Goal: Task Accomplishment & Management: Use online tool/utility

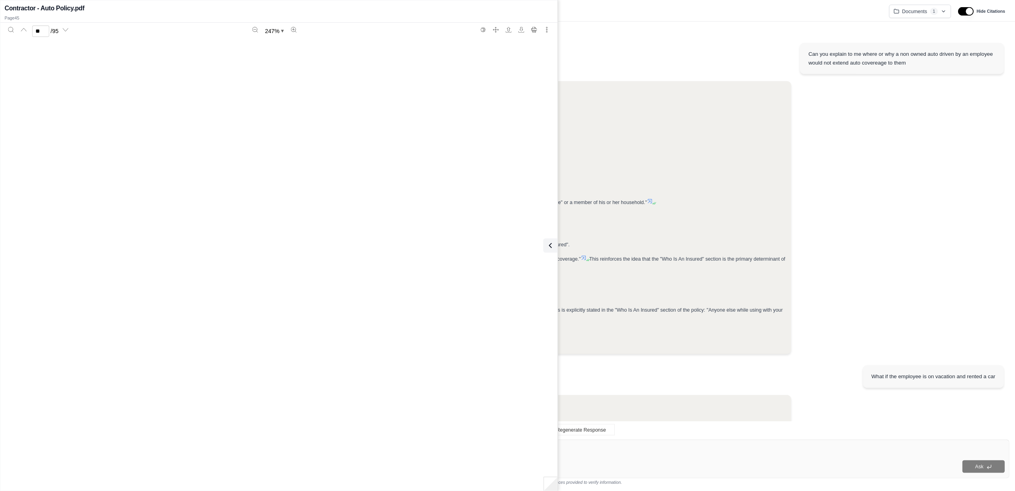
scroll to position [35791, 0]
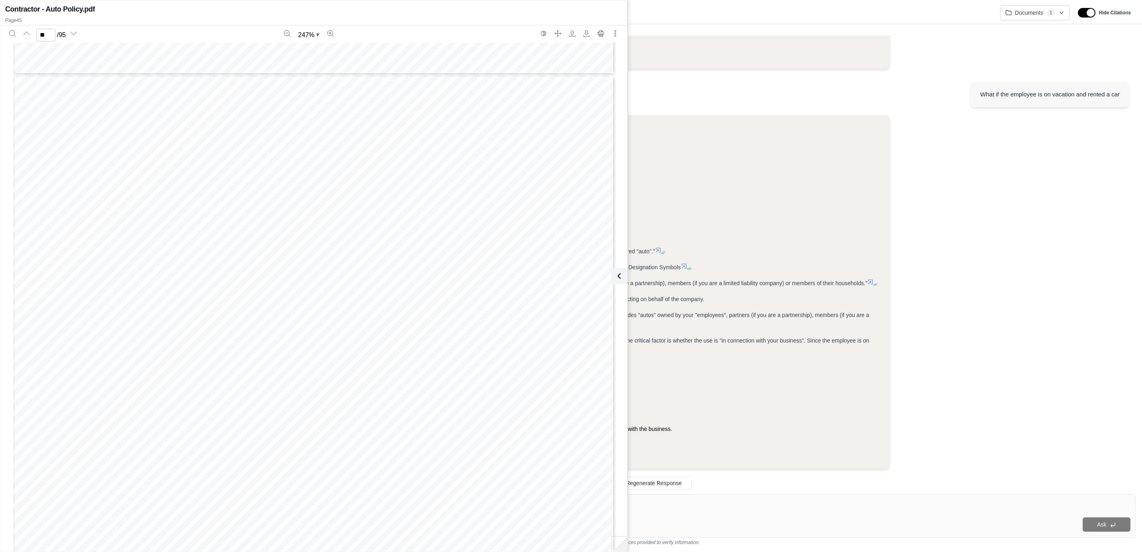
drag, startPoint x: 623, startPoint y: 270, endPoint x: 620, endPoint y: 268, distance: 4.2
click at [623, 270] on button at bounding box center [619, 276] width 16 height 16
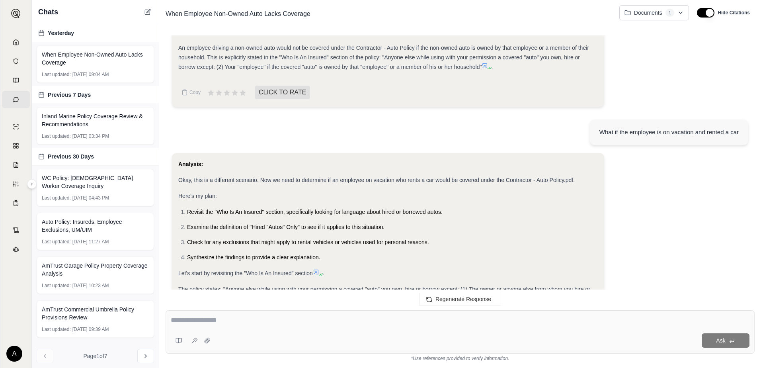
scroll to position [329, 0]
click at [147, 14] on icon at bounding box center [148, 12] width 6 height 6
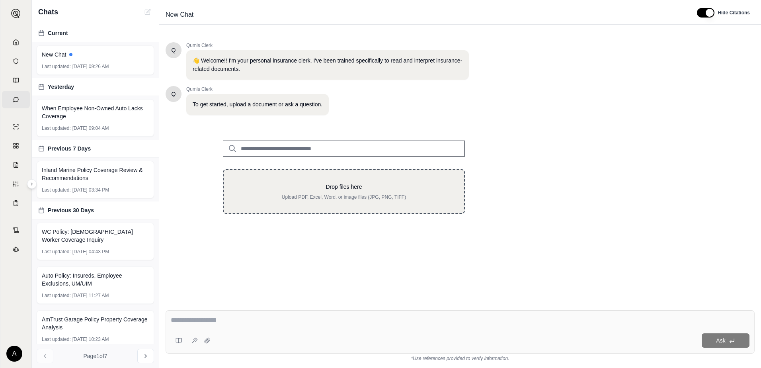
click at [293, 192] on div "Drop files here Upload PDF, Excel, Word, or image files (JPG, PNG, TIFF)" at bounding box center [343, 192] width 215 height 18
type input "**********"
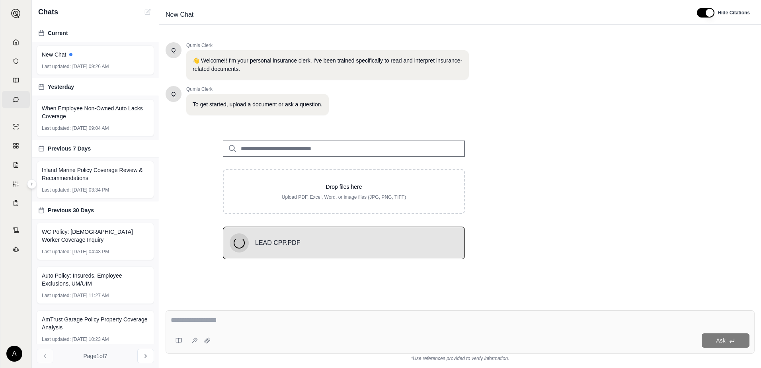
click at [220, 323] on textarea at bounding box center [460, 320] width 579 height 10
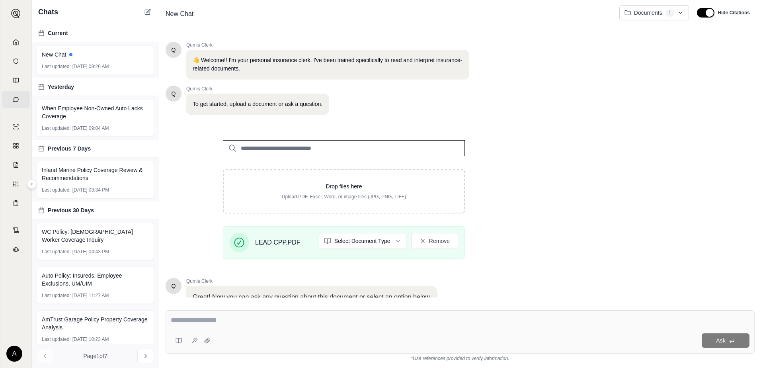
scroll to position [63, 0]
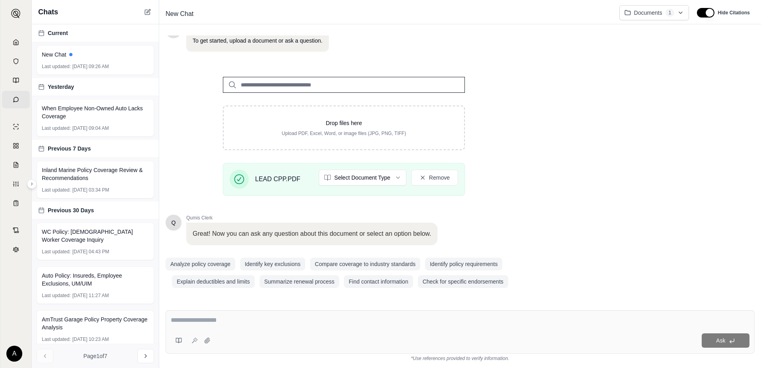
click at [357, 172] on html "Home Vault Prompts Chats Single Policy Comparisons Claims Custom Report Coverag…" at bounding box center [380, 184] width 761 height 368
click at [247, 326] on div at bounding box center [460, 321] width 579 height 12
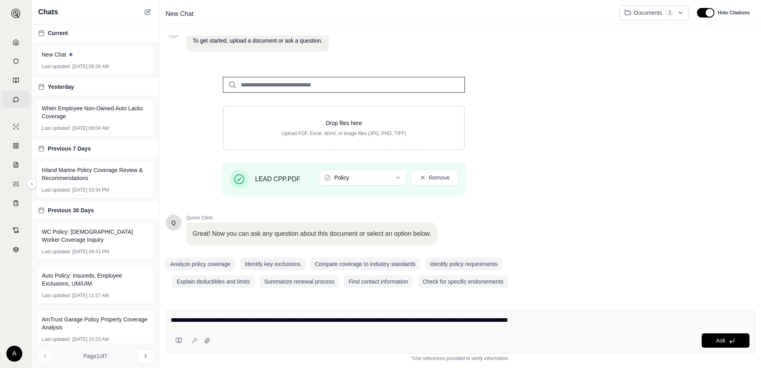
type textarea "**********"
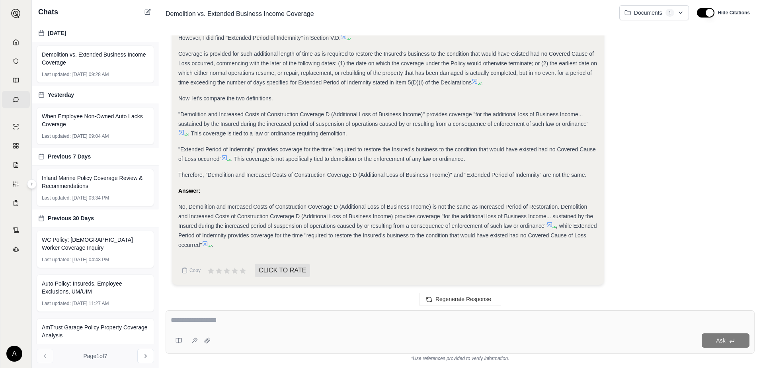
scroll to position [378, 0]
click at [147, 10] on icon at bounding box center [147, 12] width 5 height 5
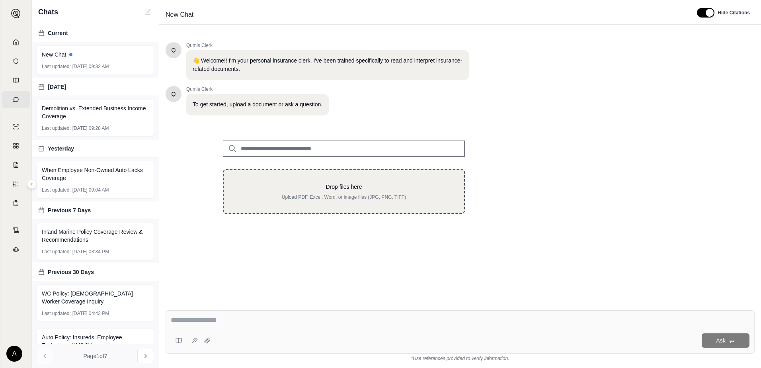
click at [297, 194] on p "Upload PDF, Excel, Word, or image files (JPG, PNG, TIFF)" at bounding box center [343, 197] width 215 height 6
type input "**********"
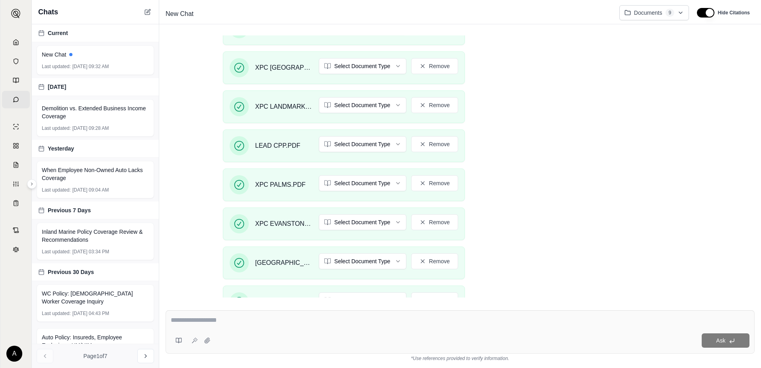
scroll to position [239, 0]
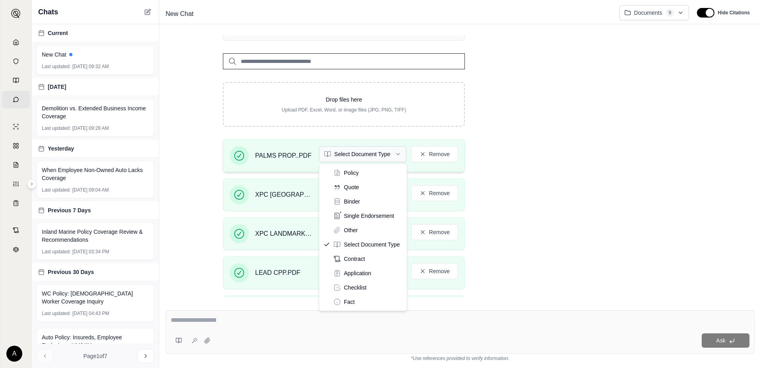
click at [364, 152] on html "Home Vault Prompts Chats Single Policy Comparisons Claims Custom Report Coverag…" at bounding box center [380, 184] width 761 height 368
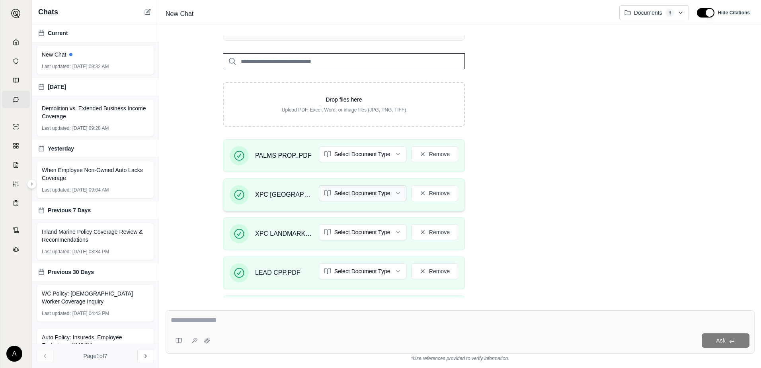
click at [356, 195] on html "Home Vault Prompts Chats Single Policy Comparisons Claims Custom Report Coverag…" at bounding box center [380, 184] width 761 height 368
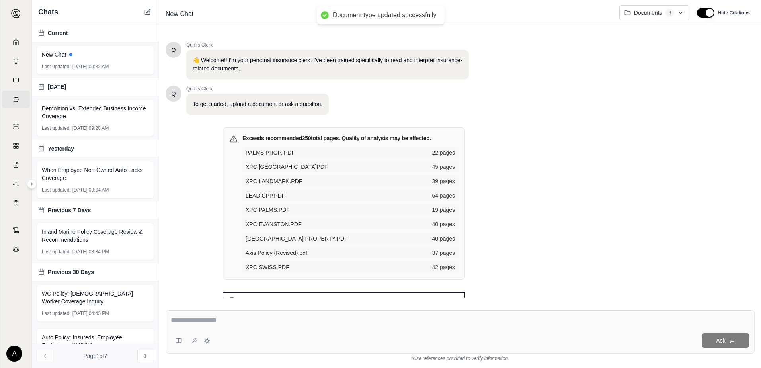
click at [342, 209] on span "XPC PALMS.PDF" at bounding box center [337, 210] width 182 height 8
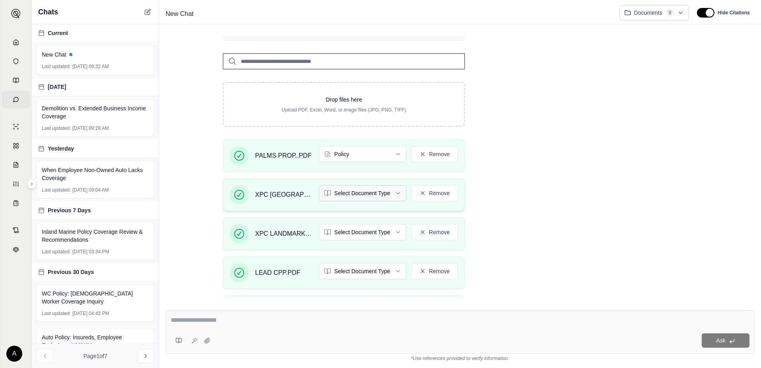
click at [350, 199] on html "Home Vault Prompts Chats Single Policy Comparisons Claims Custom Report Coverag…" at bounding box center [380, 184] width 761 height 368
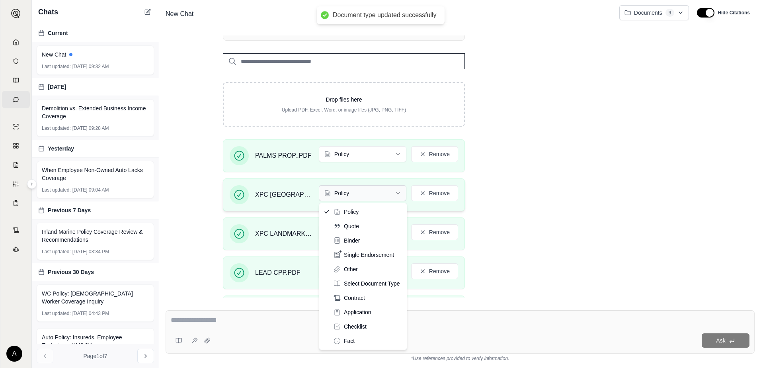
click at [349, 189] on html "Document type updated successfully Home Vault Prompts Chats Single Policy Compa…" at bounding box center [380, 184] width 761 height 368
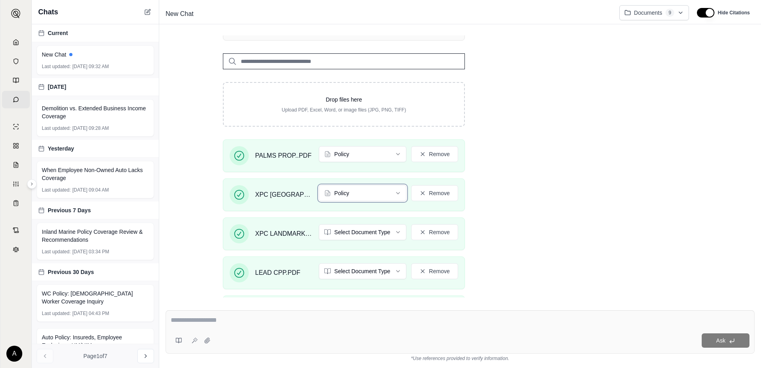
click at [590, 147] on html "Document type updated successfully Home Vault Prompts Chats Single Policy Compa…" at bounding box center [380, 184] width 761 height 368
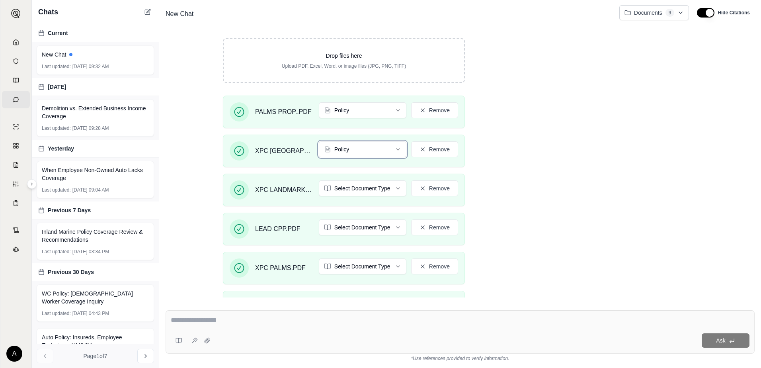
scroll to position [358, 0]
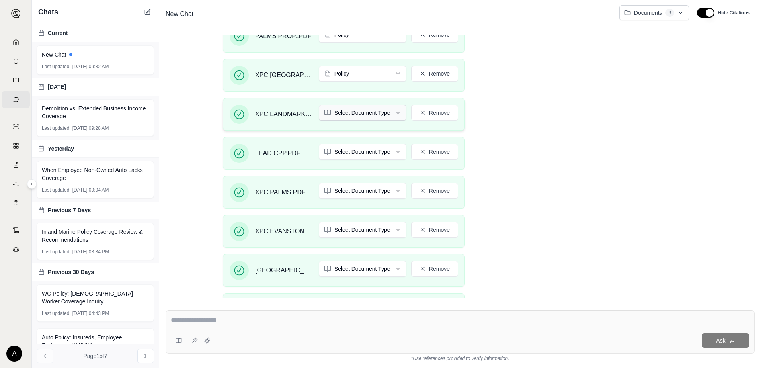
click at [364, 105] on div "XPC LANDMARK.PDF Select Document Type Remove" at bounding box center [344, 114] width 242 height 33
click at [358, 110] on html "Home Vault Prompts Chats Single Policy Comparisons Claims Custom Report Coverag…" at bounding box center [380, 184] width 761 height 368
click at [345, 110] on html "Document type updated successfully Home Vault Prompts Chats Single Policy Compa…" at bounding box center [380, 184] width 761 height 368
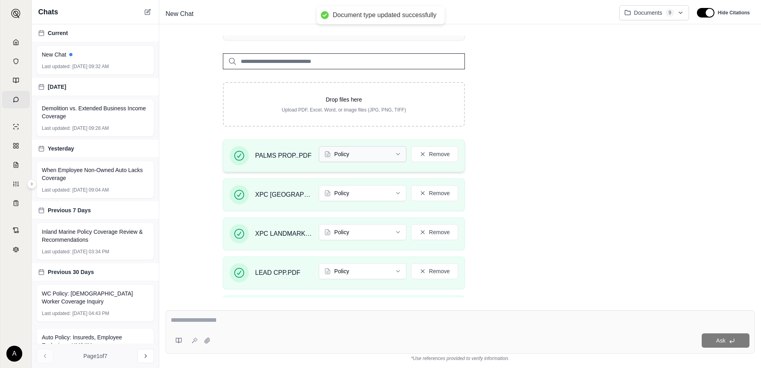
scroll to position [438, 0]
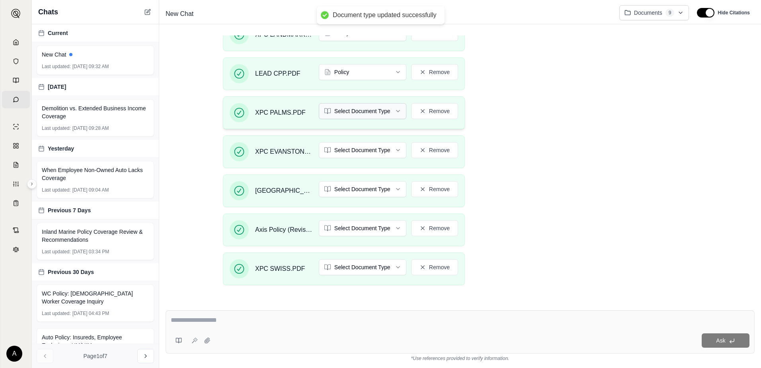
click at [351, 112] on html "Document type updated successfully Home Vault Prompts Chats Single Policy Compa…" at bounding box center [380, 184] width 761 height 368
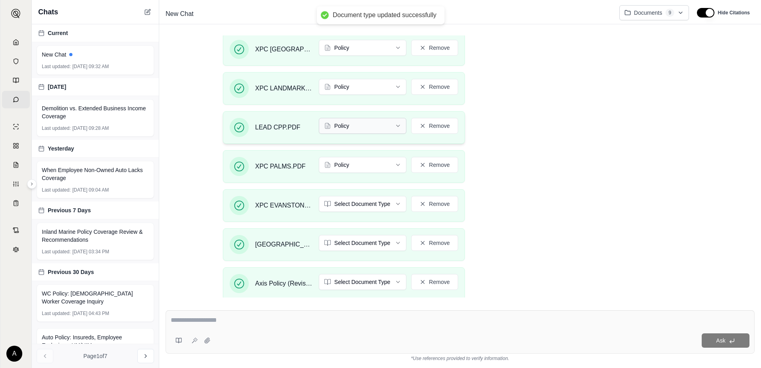
scroll to position [398, 0]
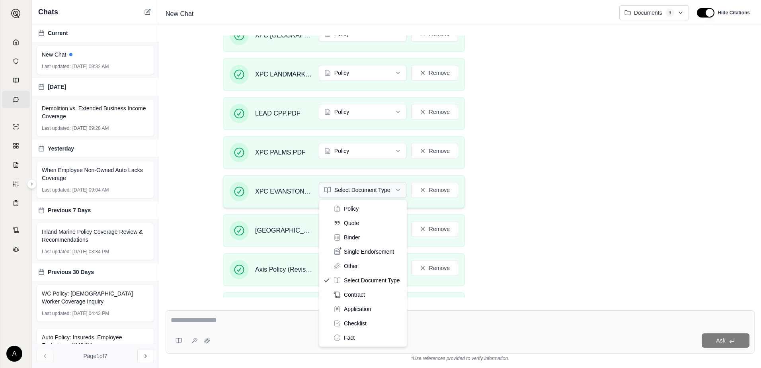
click at [345, 191] on html "Document type updated successfully Home Vault Prompts Chats Single Policy Compa…" at bounding box center [380, 184] width 761 height 368
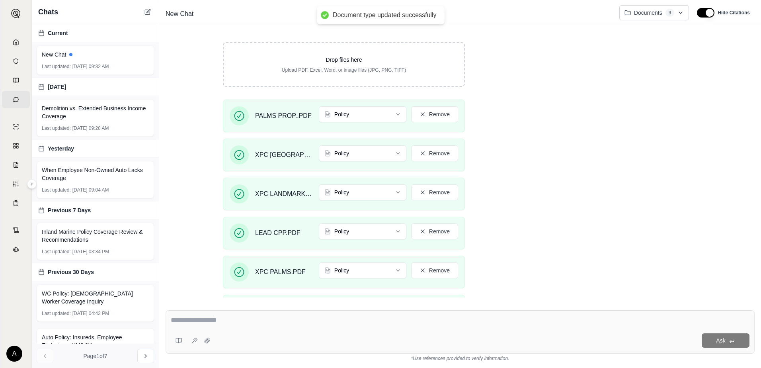
scroll to position [528, 0]
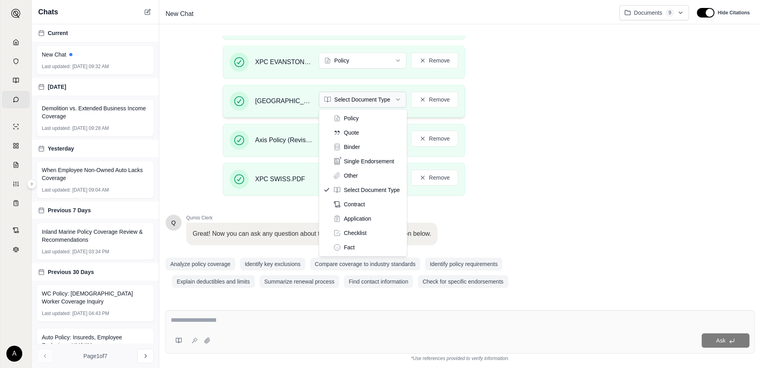
click at [361, 101] on html "Document type updated successfully Home Vault Prompts Chats Single Policy Compa…" at bounding box center [380, 184] width 761 height 368
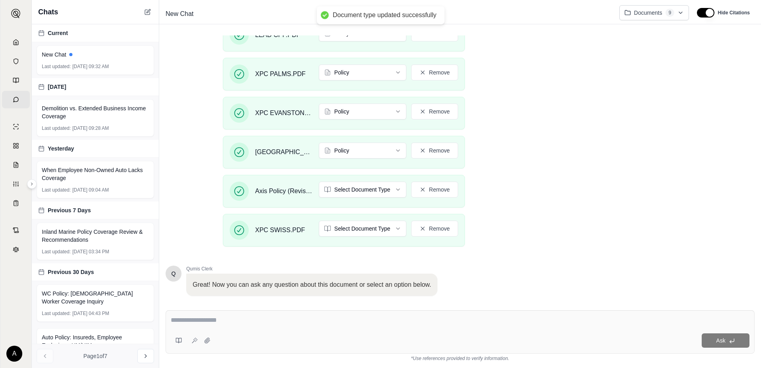
scroll to position [478, 0]
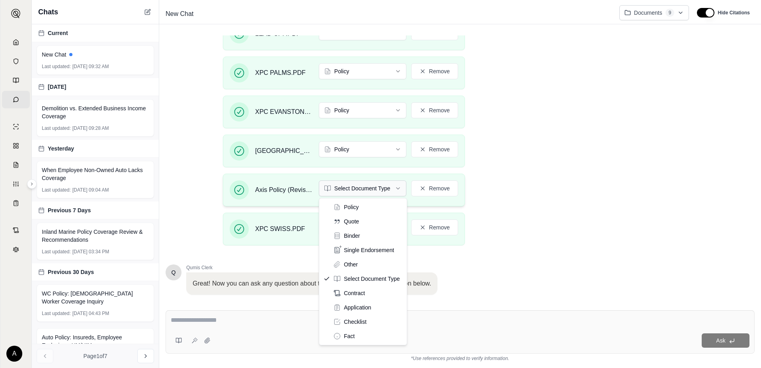
click at [337, 187] on html "Document type updated successfully Home Vault Prompts Chats Single Policy Compa…" at bounding box center [380, 184] width 761 height 368
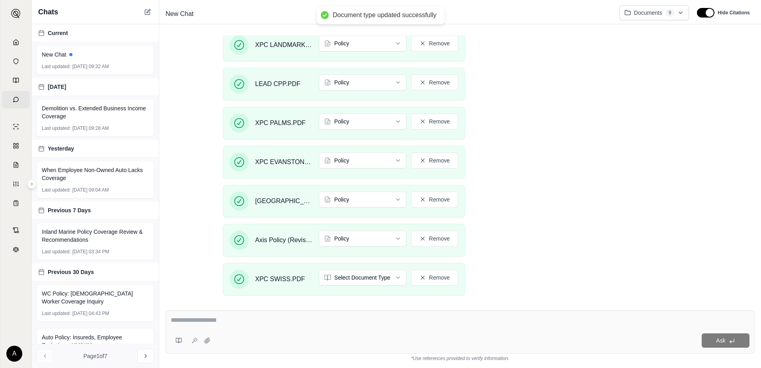
scroll to position [438, 0]
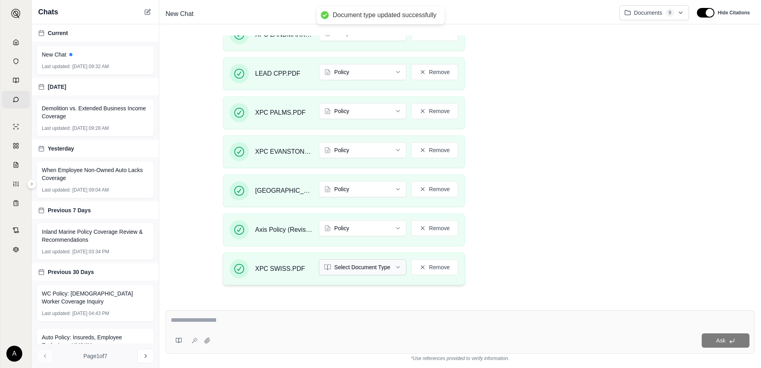
click at [344, 265] on html "Document type updated successfully Home Vault Prompts Chats Single Policy Compa…" at bounding box center [380, 184] width 761 height 368
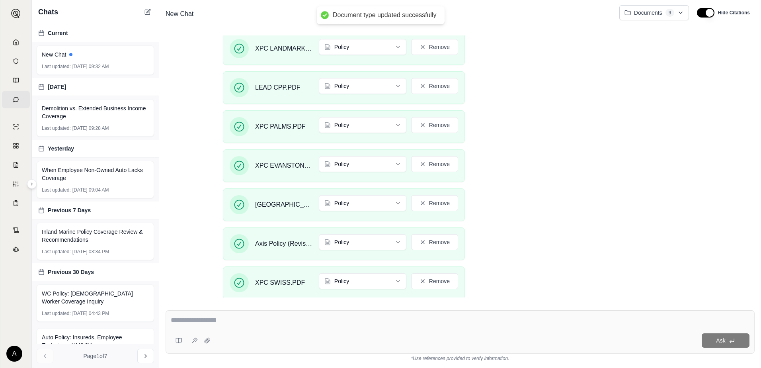
scroll to position [528, 0]
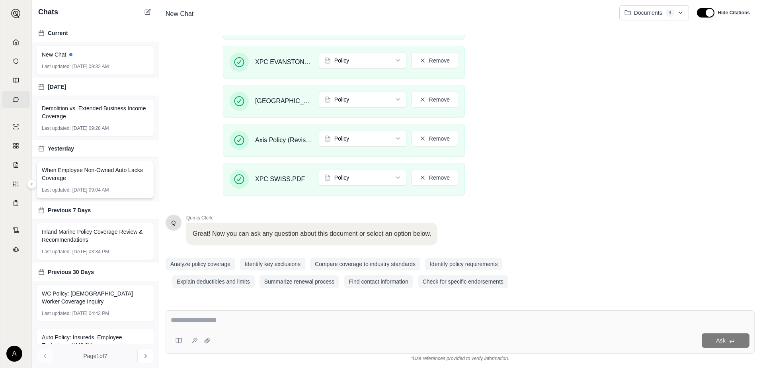
click at [84, 175] on span "When Employee Non-Owned Auto Lacks Coverage" at bounding box center [95, 174] width 107 height 16
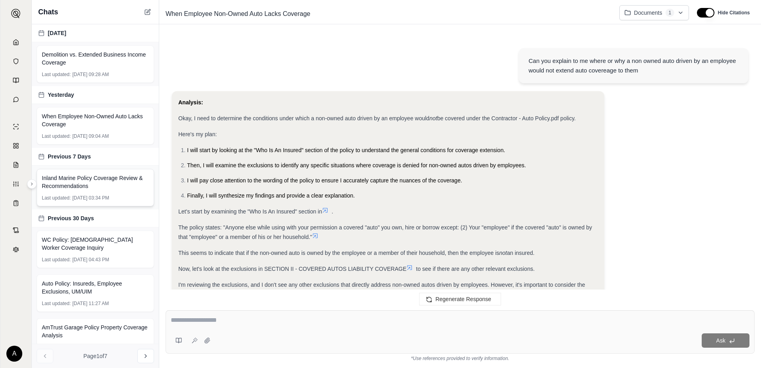
click at [76, 183] on span "Inland Marine Policy Coverage Review & Recommendations" at bounding box center [95, 182] width 107 height 16
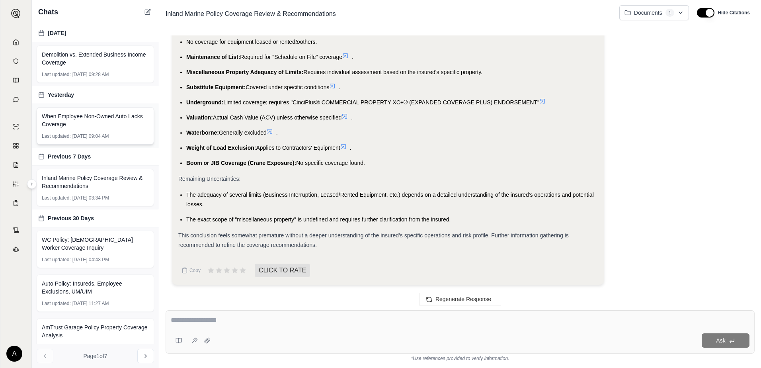
click at [92, 128] on div "When Employee Non-Owned Auto Lacks Coverage Last updated: [DATE] 09:04 AM" at bounding box center [95, 125] width 117 height 37
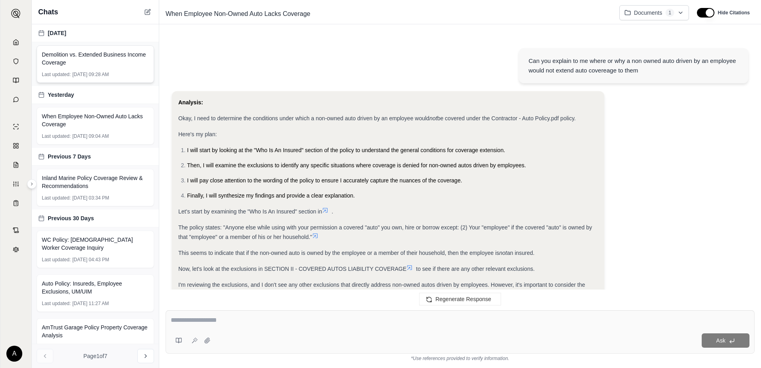
scroll to position [618, 0]
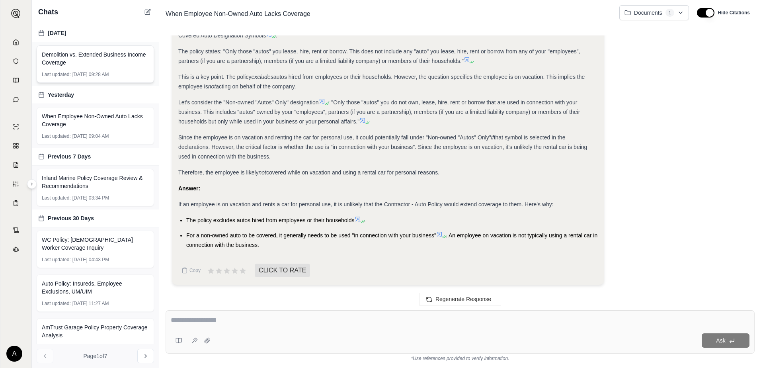
click at [94, 63] on span "Demolition vs. Extended Business Income Coverage" at bounding box center [95, 59] width 107 height 16
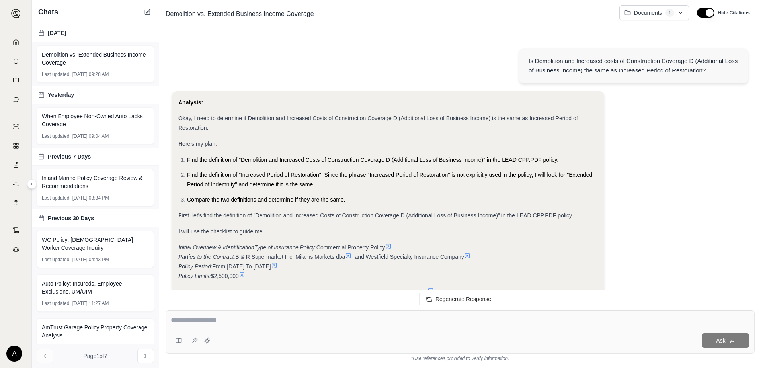
click at [45, 357] on div "Page 1 of 7" at bounding box center [95, 356] width 127 height 24
click at [26, 43] on link "Home" at bounding box center [16, 42] width 28 height 18
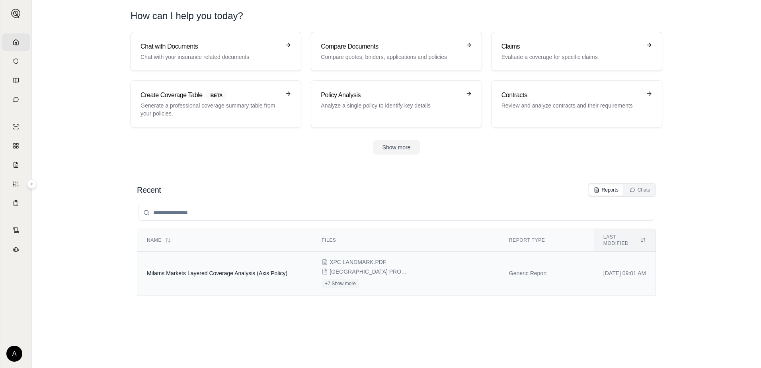
click at [384, 279] on div "XPC LANDMARK.PDF [GEOGRAPHIC_DATA] PROPERTY.PDF +7 Show more" at bounding box center [406, 273] width 168 height 30
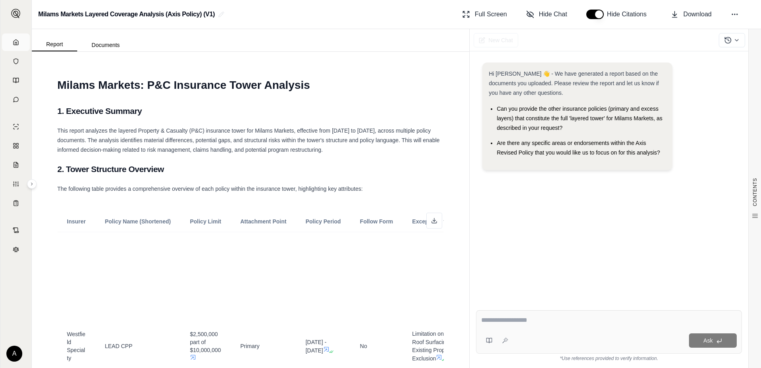
click at [18, 37] on link "Home" at bounding box center [16, 42] width 28 height 18
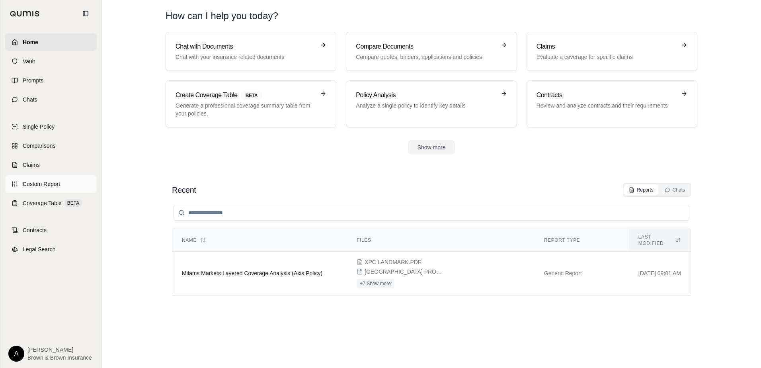
click at [37, 182] on span "Custom Report" at bounding box center [41, 184] width 37 height 8
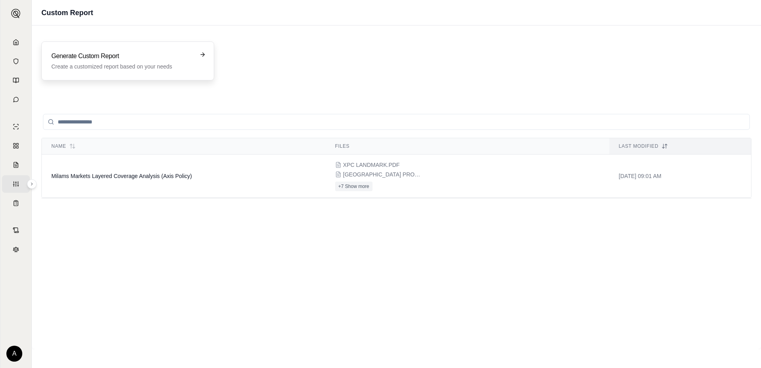
click at [148, 60] on h3 "Generate Custom Report" at bounding box center [122, 56] width 142 height 10
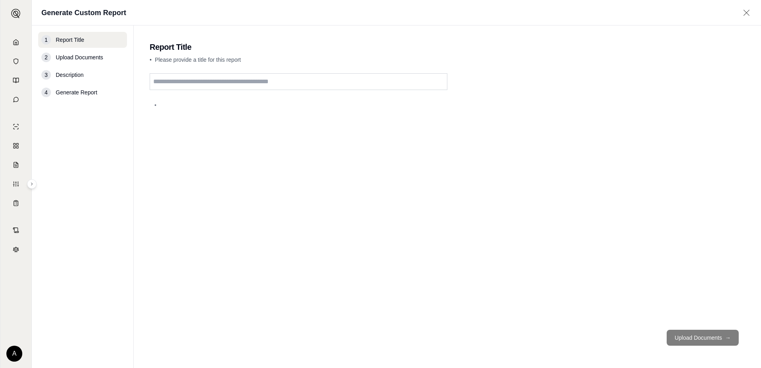
click at [212, 79] on input "text" at bounding box center [299, 81] width 298 height 17
type input "**********"
click at [686, 334] on button "Upload Documents →" at bounding box center [703, 338] width 72 height 16
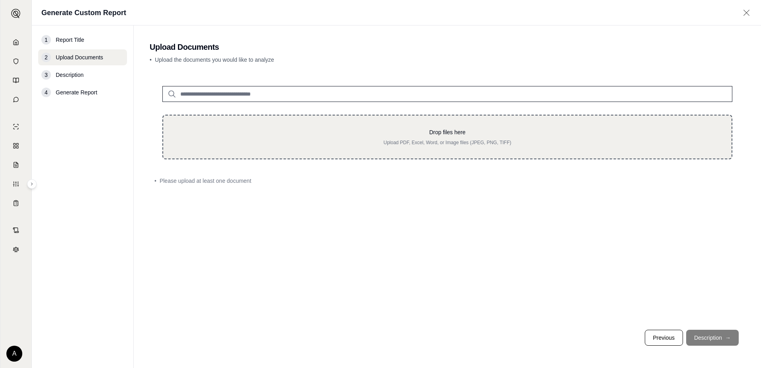
click at [326, 150] on div "Drop files here Upload PDF, Excel, Word, or Image files (JPEG, PNG, TIFF)" at bounding box center [447, 137] width 570 height 45
type input "**********"
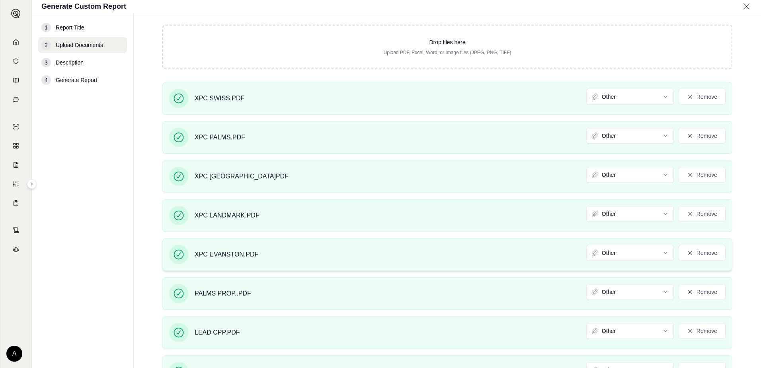
scroll to position [340, 0]
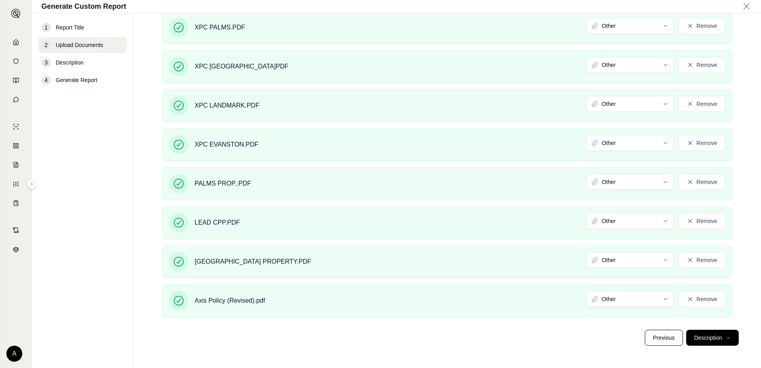
click at [705, 334] on button "Description →" at bounding box center [712, 338] width 53 height 16
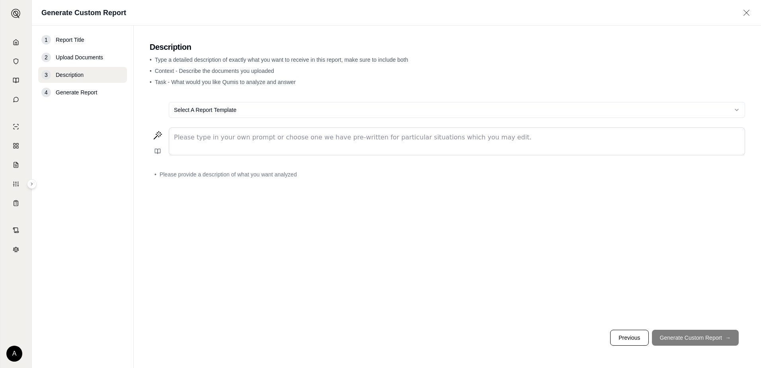
click at [215, 108] on html "Home Vault Prompts Chats Single Policy Comparisons Claims Custom Report Coverag…" at bounding box center [380, 184] width 761 height 368
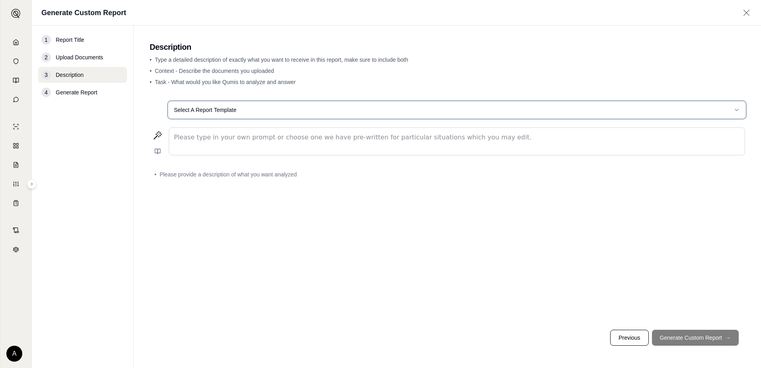
click at [247, 110] on html "Home Vault Prompts Chats Single Policy Comparisons Claims Custom Report Coverag…" at bounding box center [380, 184] width 761 height 368
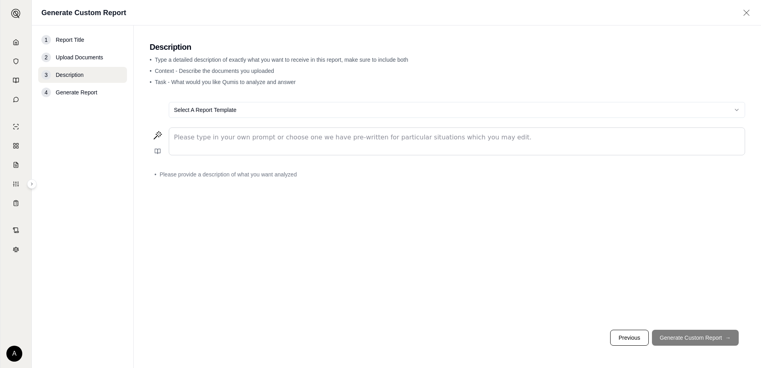
click at [259, 112] on html "Home Vault Prompts Chats Single Policy Comparisons Claims Custom Report Coverag…" at bounding box center [380, 184] width 761 height 368
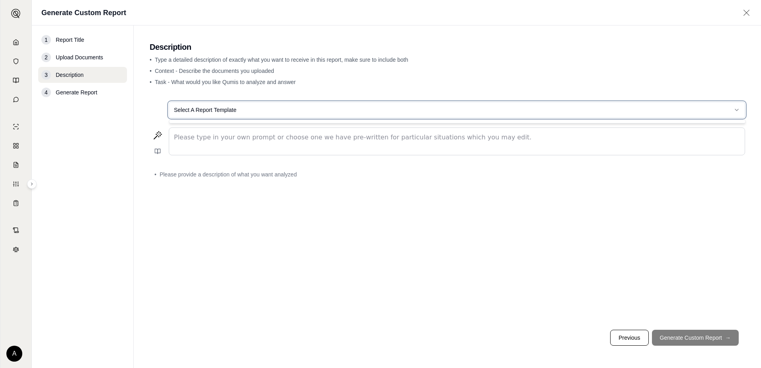
click at [720, 86] on html "Home Vault Prompts Chats Single Policy Comparisons Claims Custom Report Coverag…" at bounding box center [380, 184] width 761 height 368
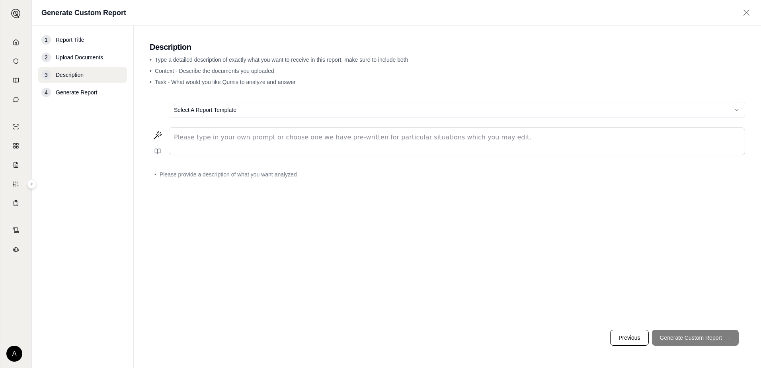
click at [729, 109] on html "Home Vault Prompts Chats Single Policy Comparisons Claims Custom Report Coverag…" at bounding box center [380, 184] width 761 height 368
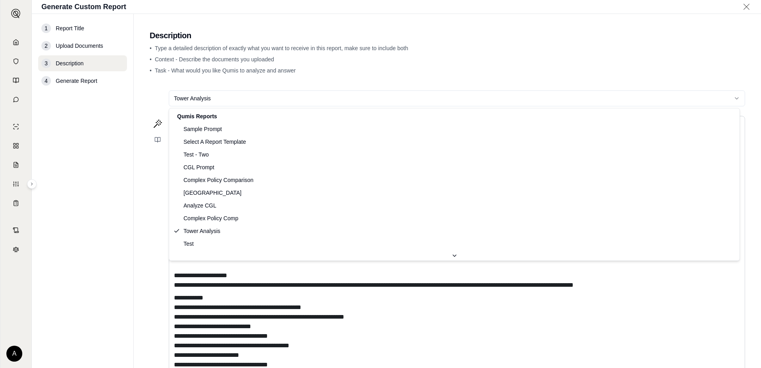
click at [258, 100] on html "**********" at bounding box center [380, 184] width 761 height 368
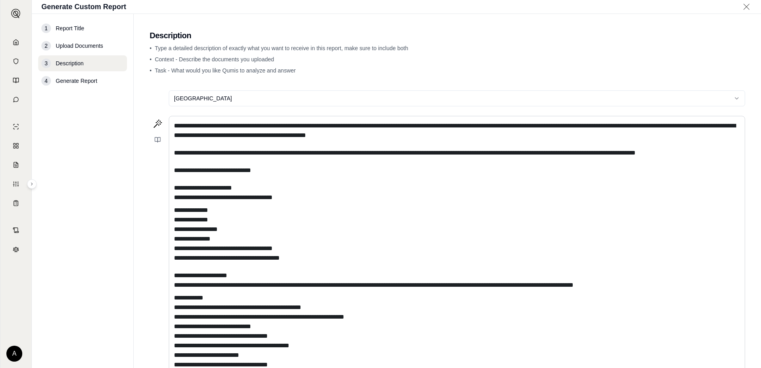
click at [351, 97] on html "**********" at bounding box center [380, 184] width 761 height 368
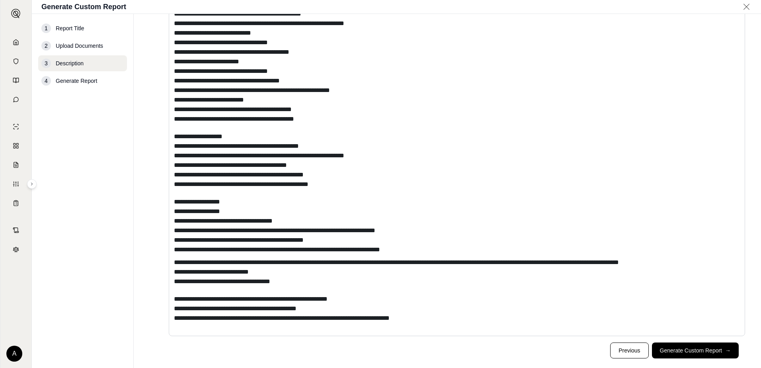
scroll to position [306, 0]
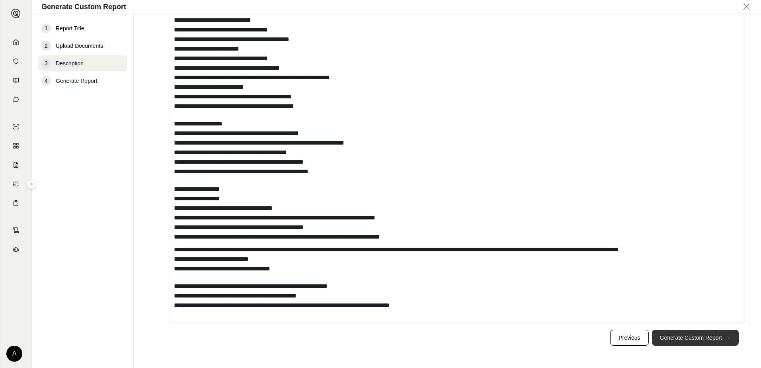
click at [688, 339] on button "Generate Custom Report →" at bounding box center [695, 338] width 87 height 16
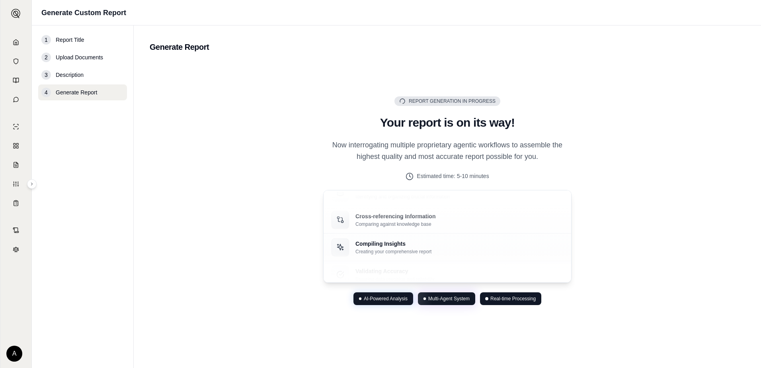
click at [278, 123] on div "Report Generation in Progress Generating Report Your report is on its way! Now …" at bounding box center [448, 200] width 596 height 277
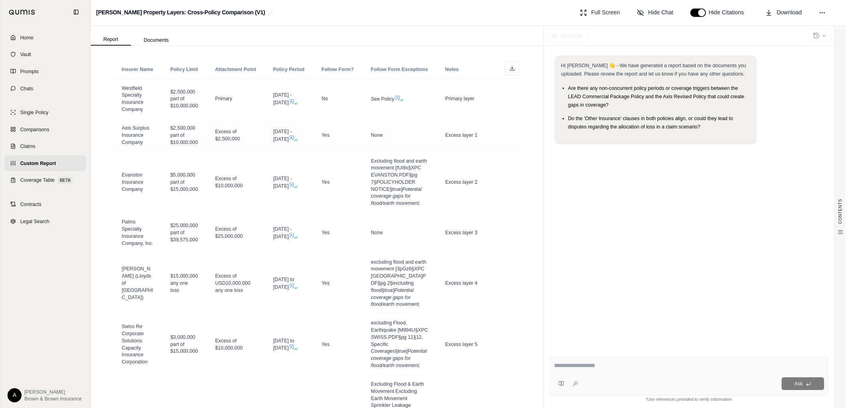
scroll to position [435, 0]
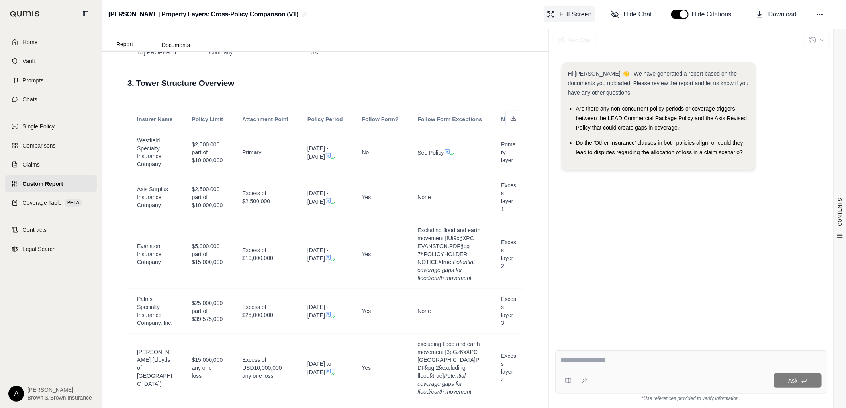
click at [573, 20] on button "Full Screen" at bounding box center [568, 14] width 51 height 16
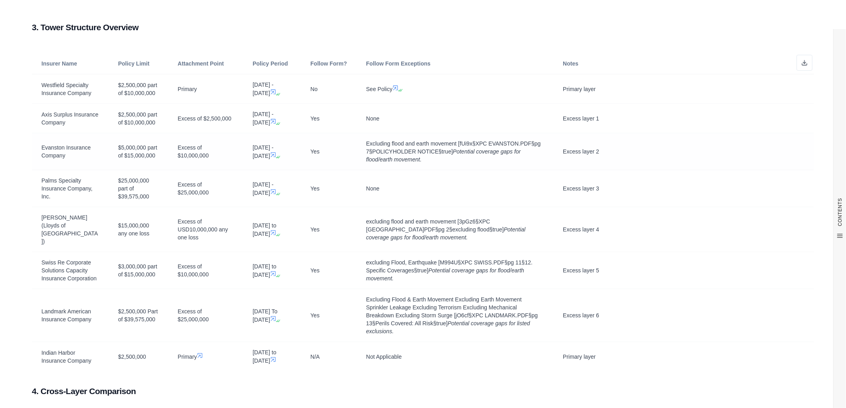
scroll to position [354, 0]
click at [682, 60] on div "Insurer Name Policy Limit Attachment Point Policy Period Follow Form? Follow Fo…" at bounding box center [423, 210] width 782 height 335
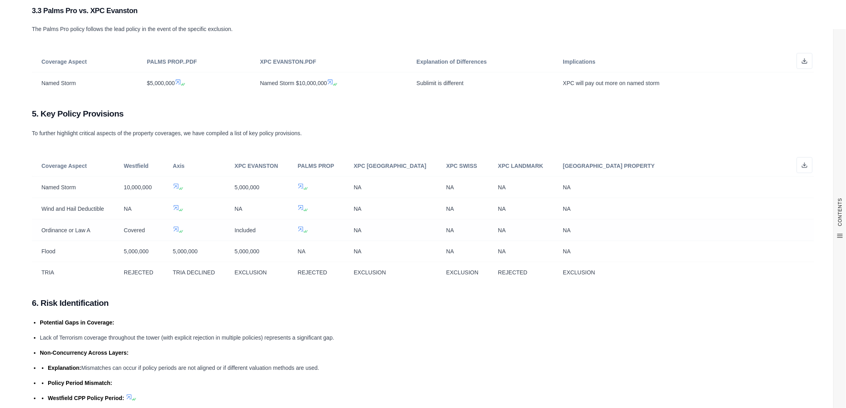
scroll to position [1573, 0]
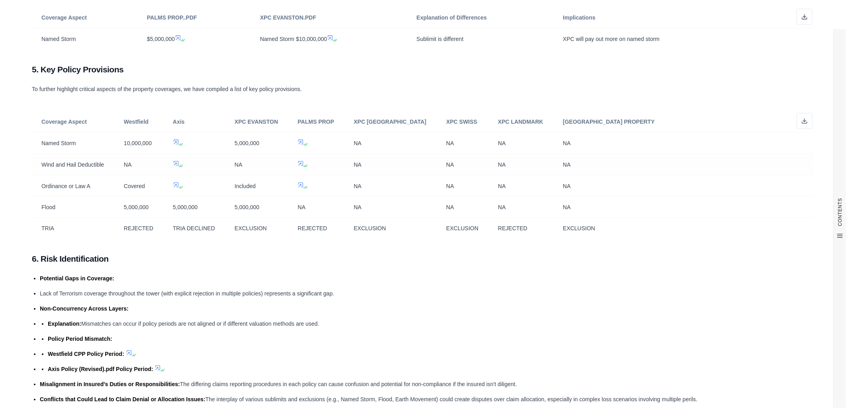
click at [41, 176] on td "Wind and Hail Deductible" at bounding box center [73, 164] width 82 height 21
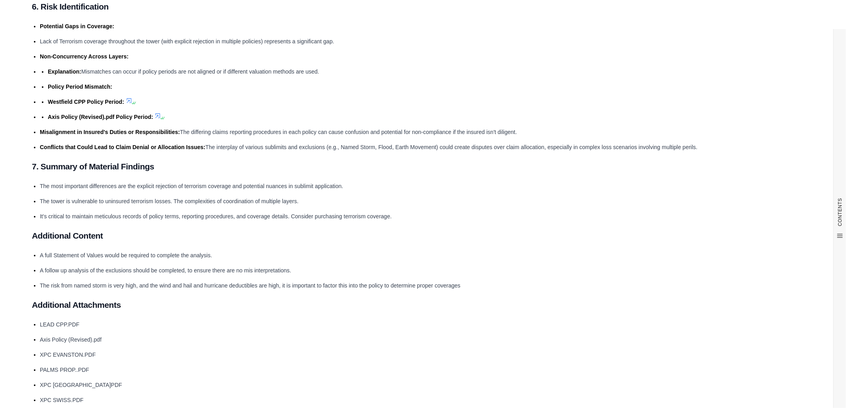
scroll to position [1782, 0]
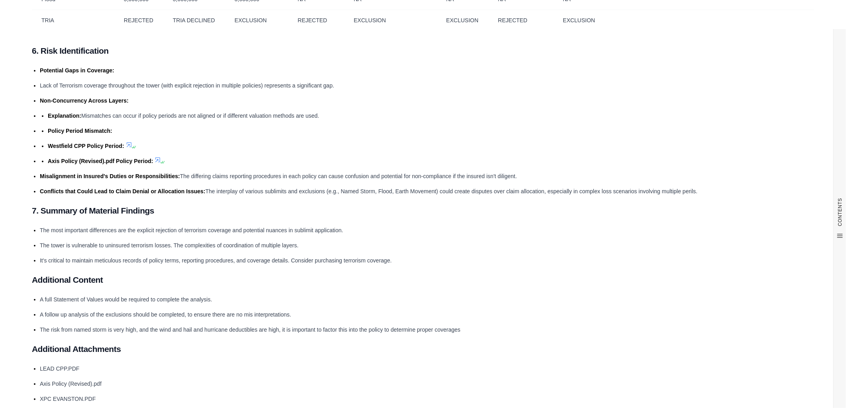
drag, startPoint x: 693, startPoint y: 212, endPoint x: 701, endPoint y: 213, distance: 8.0
click at [693, 196] on li "Conflicts that Could Lead to Claim Denial or Allocation Issues: The interplay o…" at bounding box center [427, 192] width 774 height 10
drag, startPoint x: 698, startPoint y: 215, endPoint x: 37, endPoint y: 96, distance: 671.7
click at [37, 96] on ul "Potential Gaps in Coverage: Lack of Terrorism coverage throughout the tower (wi…" at bounding box center [423, 131] width 782 height 131
copy ul "Potential Gaps in Coverage: Lack of Terrorism coverage throughout the tower (wi…"
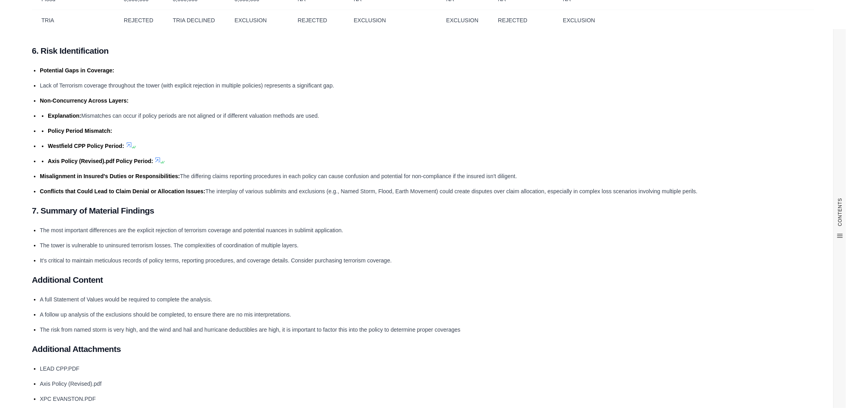
click at [177, 179] on ul "Potential Gaps in Coverage: Lack of Terrorism coverage throughout the tower (wi…" at bounding box center [423, 131] width 782 height 131
drag, startPoint x: 181, startPoint y: 156, endPoint x: 136, endPoint y: 136, distance: 49.2
click at [181, 136] on li "Policy Period Mismatch:" at bounding box center [431, 131] width 766 height 10
click at [89, 106] on li "Non-Concurrency Across Layers:" at bounding box center [427, 101] width 774 height 10
click at [156, 163] on icon at bounding box center [157, 160] width 6 height 6
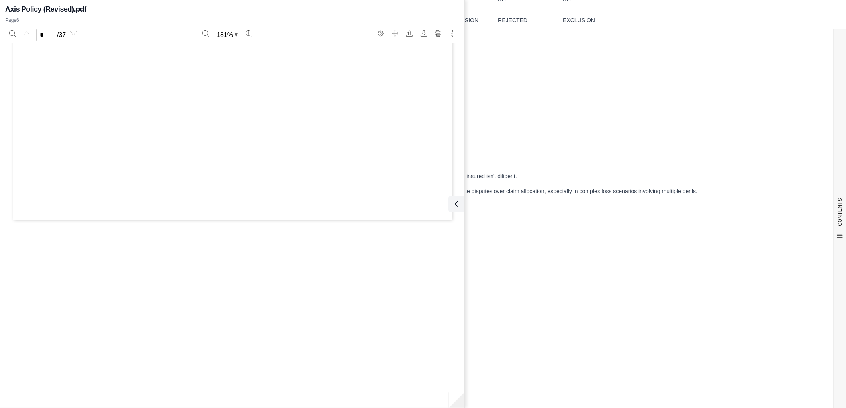
type input "*"
click at [455, 200] on icon at bounding box center [455, 204] width 10 height 10
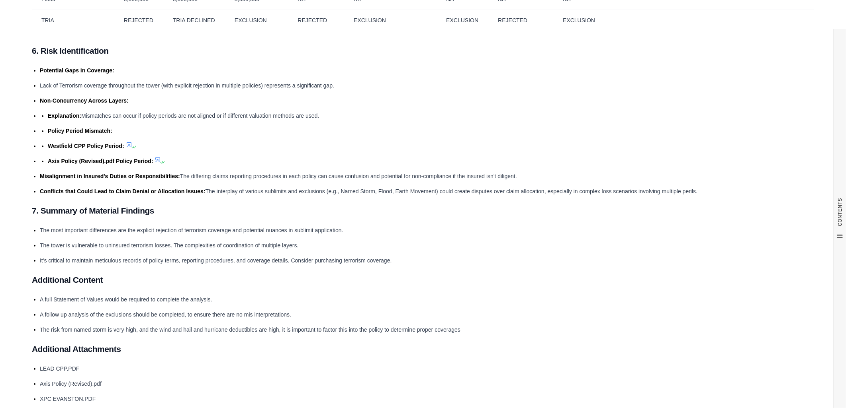
click at [128, 147] on icon at bounding box center [129, 145] width 5 height 5
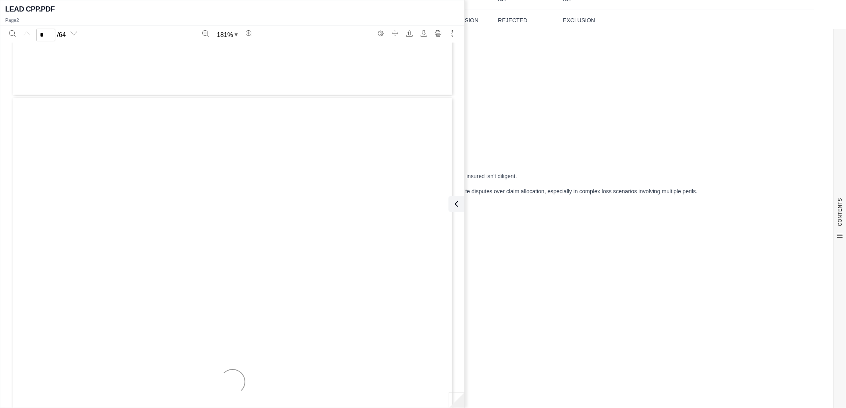
type input "*"
click at [452, 203] on icon at bounding box center [455, 204] width 10 height 10
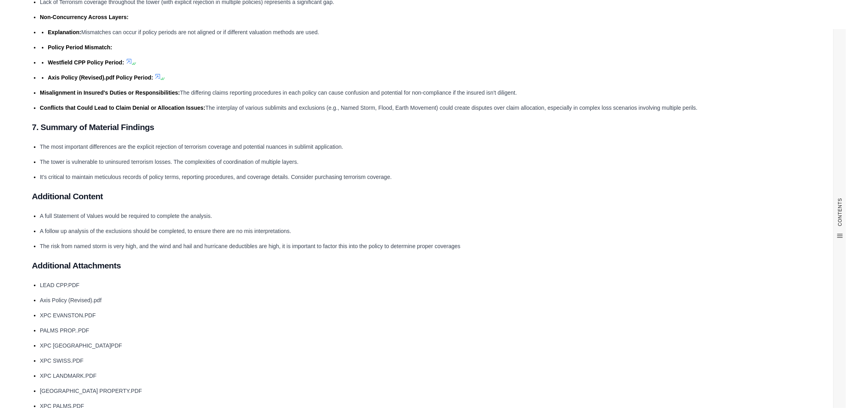
scroll to position [1870, 0]
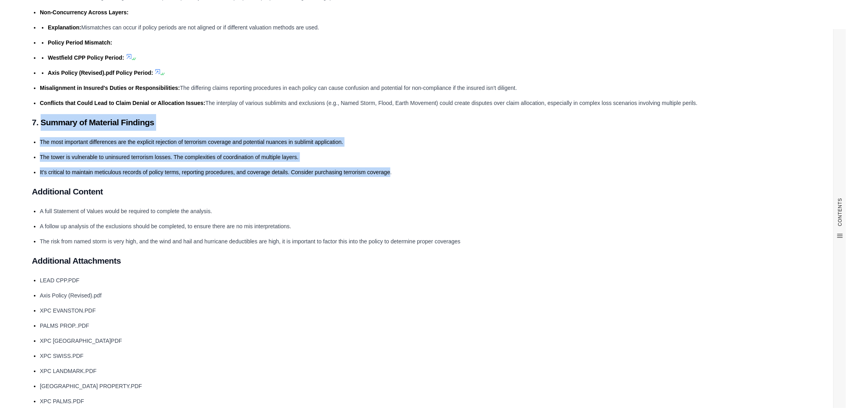
drag, startPoint x: 390, startPoint y: 196, endPoint x: 40, endPoint y: 146, distance: 353.5
copy div "Summary of Material Findings The most important differences are the explicit re…"
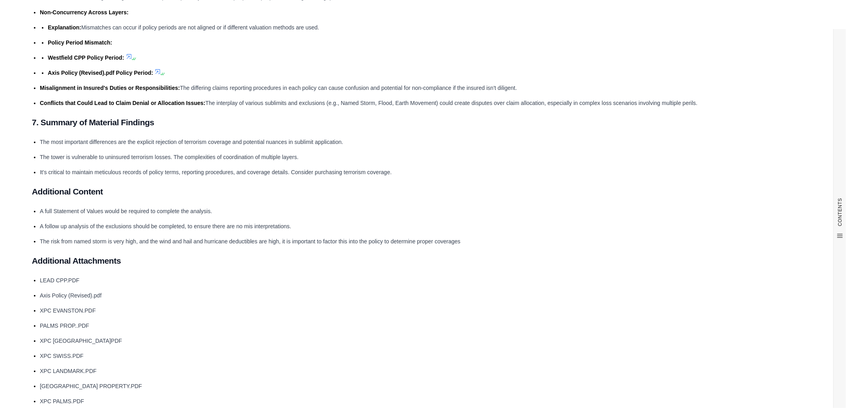
click at [461, 246] on li "The risk from named storm is very high, and the wind and hail and hurricane ded…" at bounding box center [427, 242] width 774 height 10
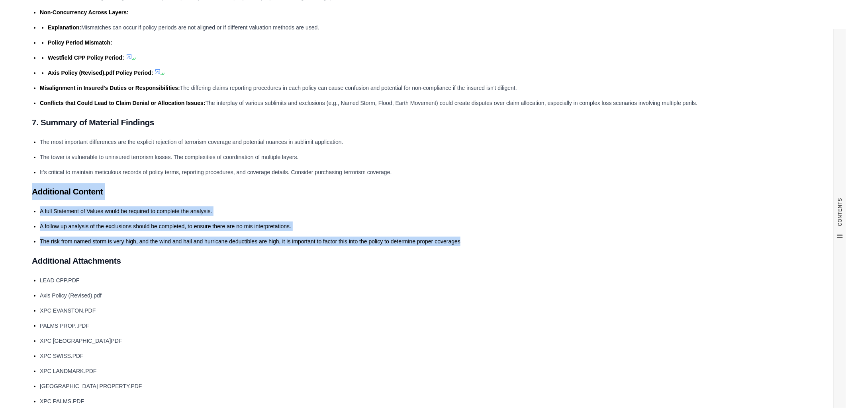
drag, startPoint x: 460, startPoint y: 265, endPoint x: 20, endPoint y: 220, distance: 441.8
copy div "Additional Content A full Statement of Values would be required to complete the…"
click at [256, 216] on li "A full Statement of Values would be required to complete the analysis." at bounding box center [427, 212] width 774 height 10
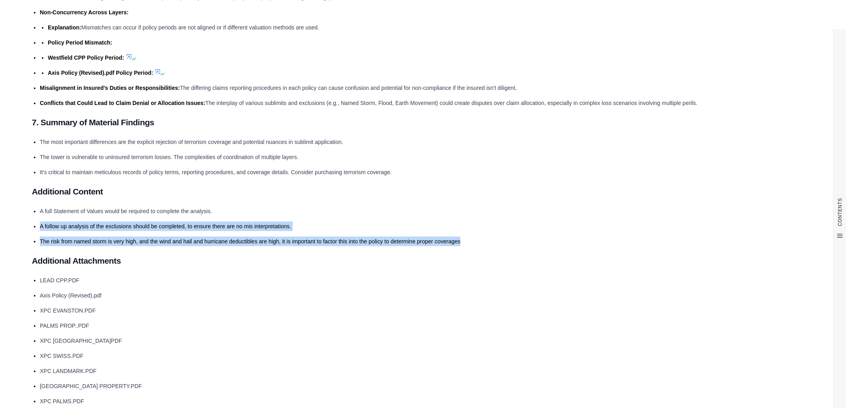
drag, startPoint x: 466, startPoint y: 265, endPoint x: 24, endPoint y: 247, distance: 441.9
copy ul "A follow up analysis of the exclusions should be completed, to ensure there are…"
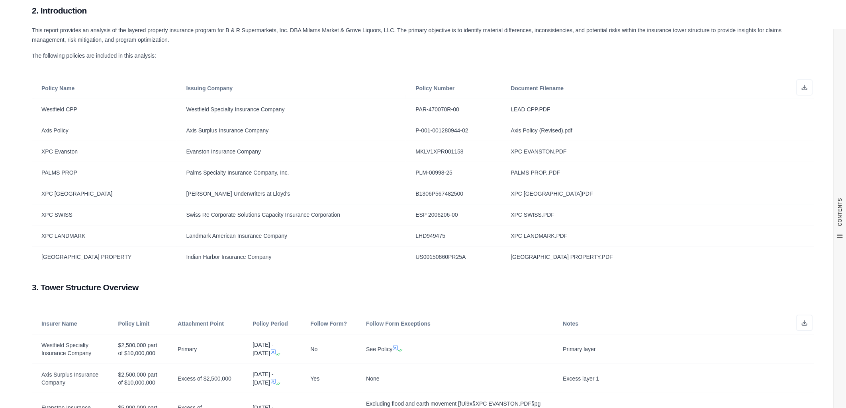
scroll to position [0, 0]
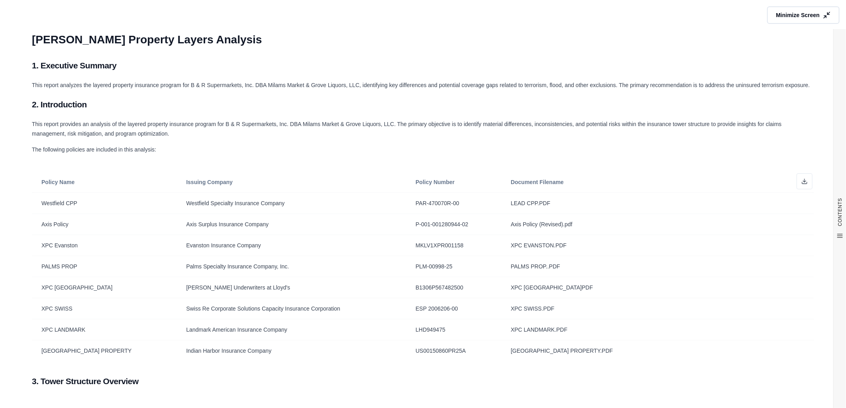
click at [655, 33] on h1 "[PERSON_NAME] Property Layers Analysis" at bounding box center [423, 40] width 782 height 22
drag, startPoint x: 530, startPoint y: 51, endPoint x: 544, endPoint y: 49, distance: 14.9
click at [809, 11] on span "Minimize Screen" at bounding box center [797, 15] width 46 height 8
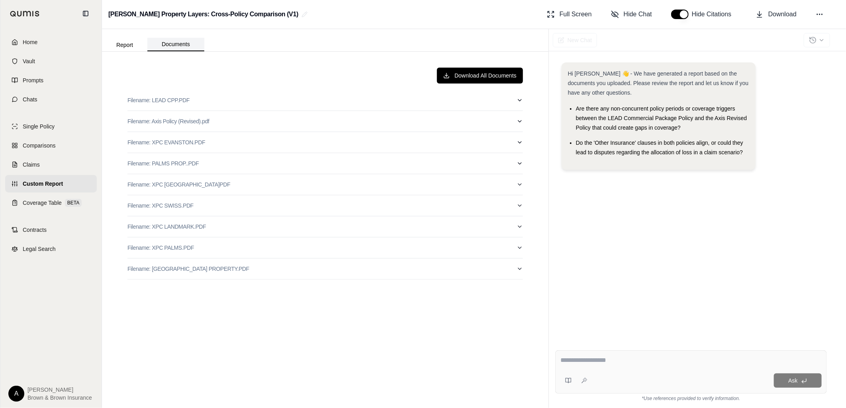
click at [165, 44] on button "Documents" at bounding box center [175, 45] width 57 height 14
click at [118, 44] on button "Report" at bounding box center [124, 45] width 45 height 13
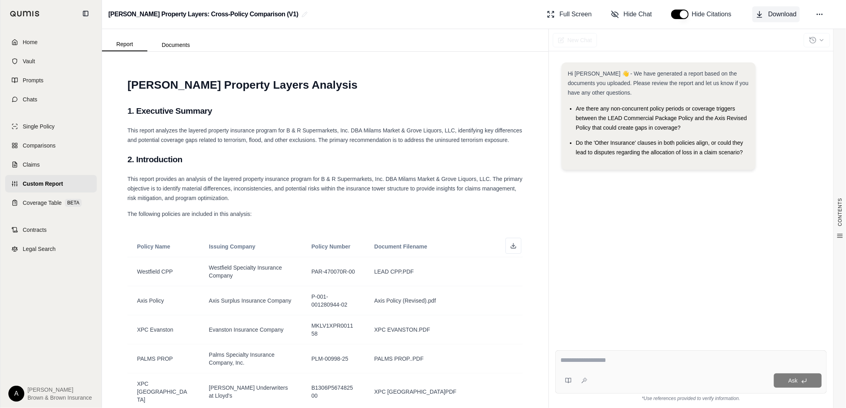
click at [782, 14] on span "Download" at bounding box center [782, 15] width 28 height 10
